Goal: Task Accomplishment & Management: Use online tool/utility

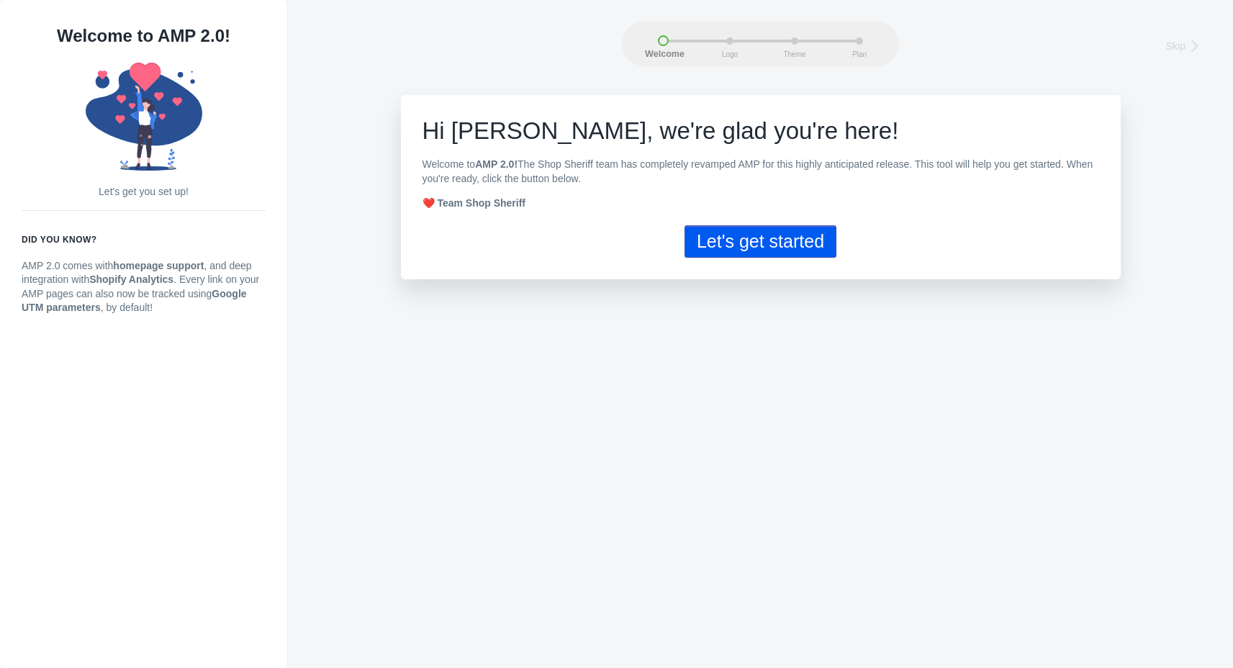
click at [798, 254] on button "Let's get started" at bounding box center [761, 241] width 152 height 32
